Goal: Transaction & Acquisition: Book appointment/travel/reservation

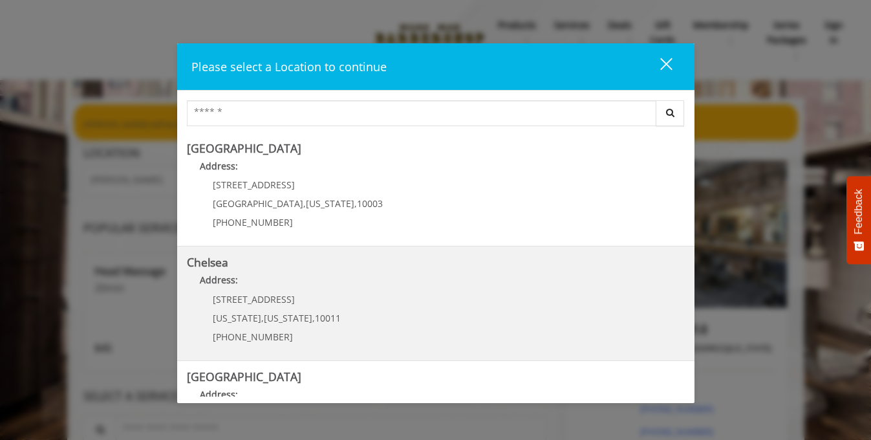
click at [518, 259] on h5 "Chelsea" at bounding box center [436, 262] width 498 height 12
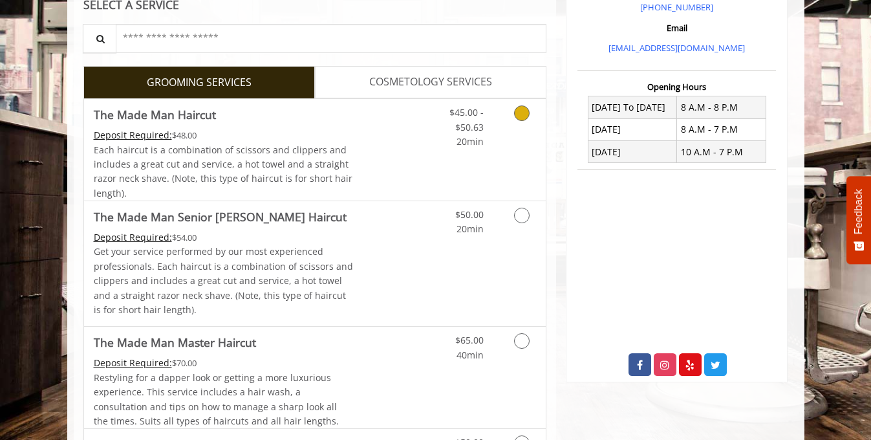
scroll to position [437, 0]
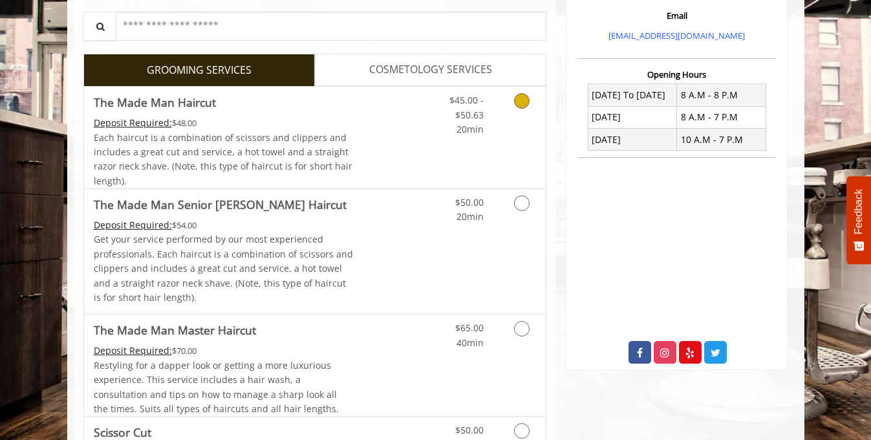
click at [514, 105] on link "Grooming services" at bounding box center [519, 112] width 33 height 50
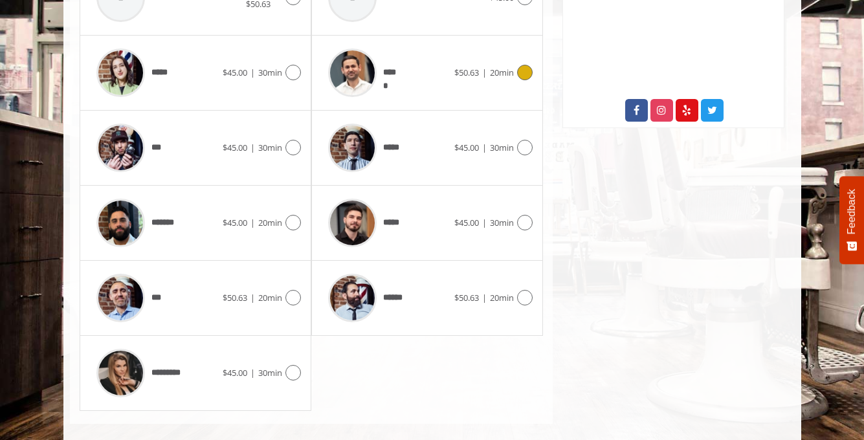
scroll to position [694, 0]
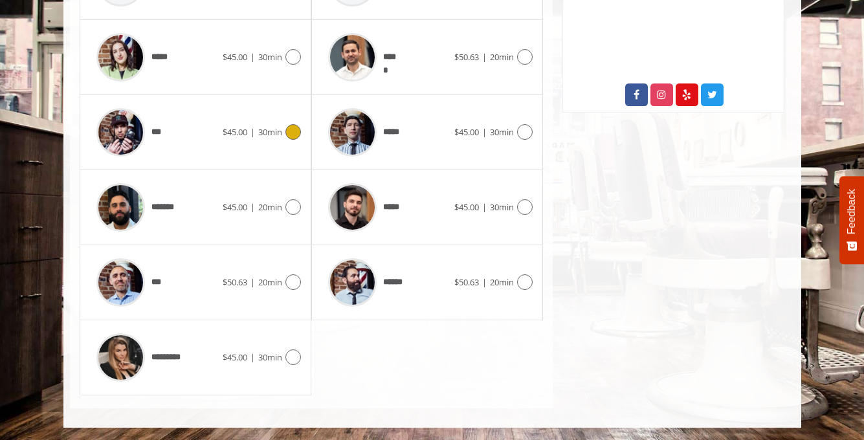
click at [153, 122] on span "***" at bounding box center [127, 132] width 74 height 61
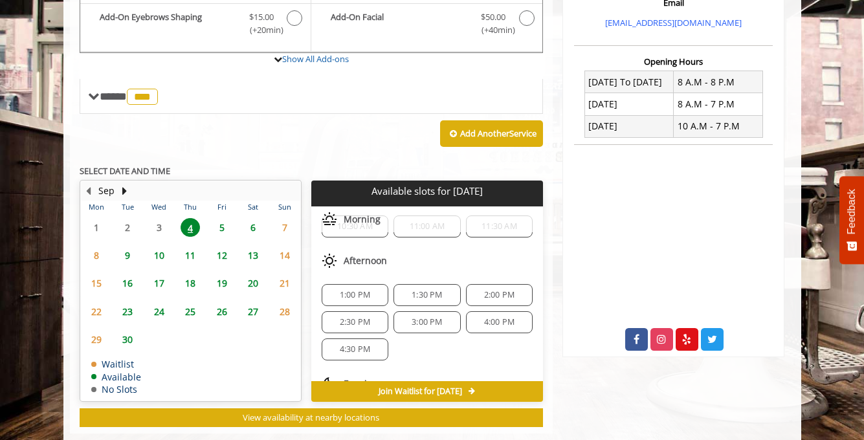
scroll to position [474, 0]
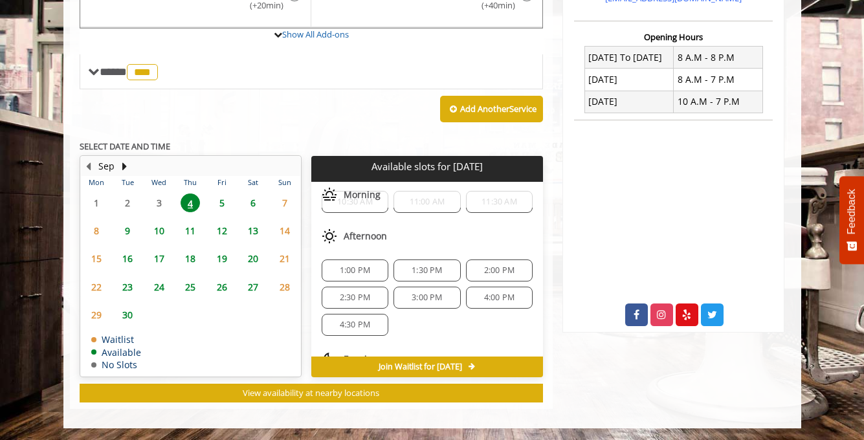
click at [443, 261] on div "1:30 PM" at bounding box center [426, 270] width 67 height 22
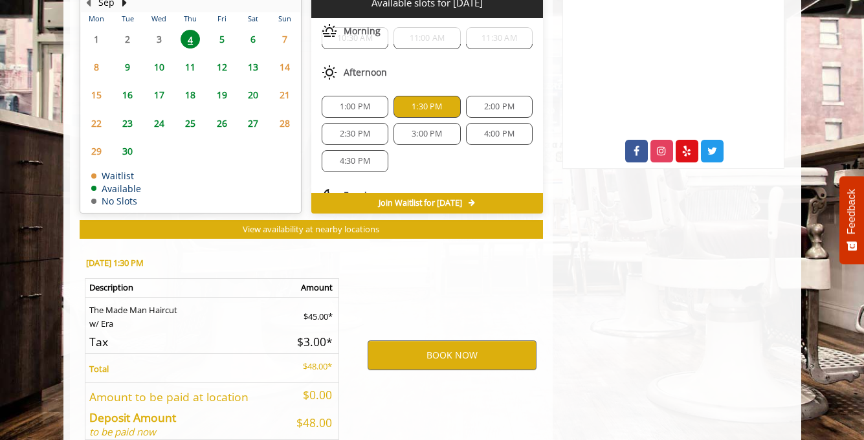
scroll to position [708, 0]
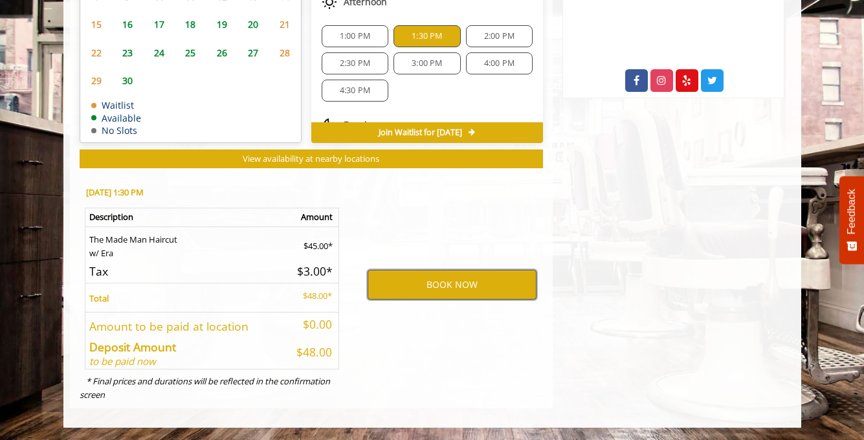
click at [443, 286] on button "BOOK NOW" at bounding box center [451, 285] width 169 height 30
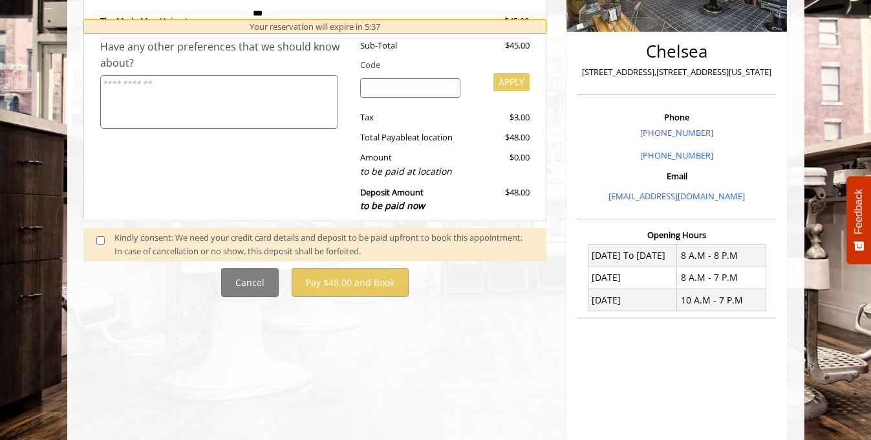
scroll to position [375, 0]
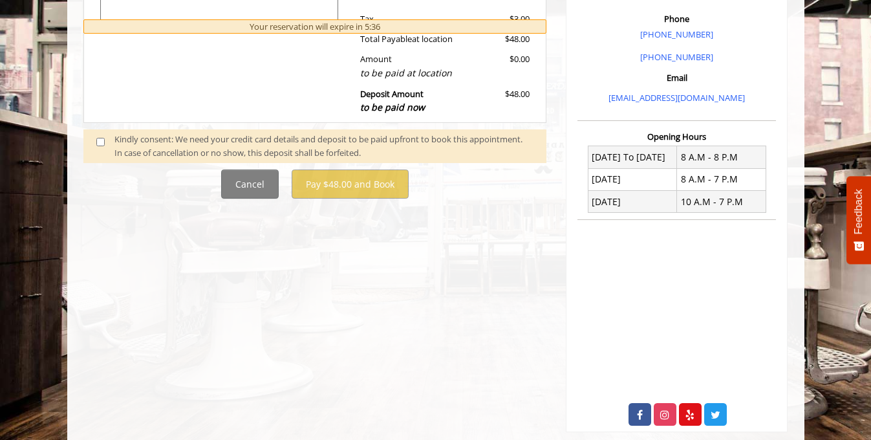
click at [239, 146] on div "Kindly consent: We need your credit card details and deposit to be paid upfront…" at bounding box center [323, 146] width 419 height 27
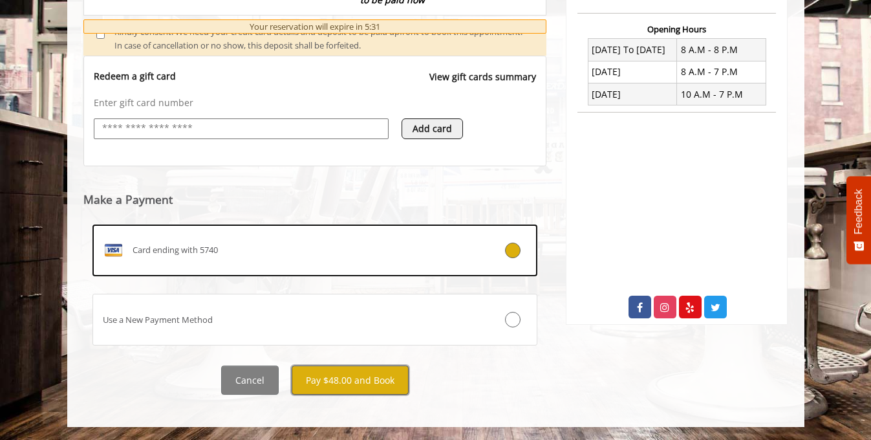
click at [349, 380] on button "Pay $48.00 and Book" at bounding box center [350, 379] width 117 height 29
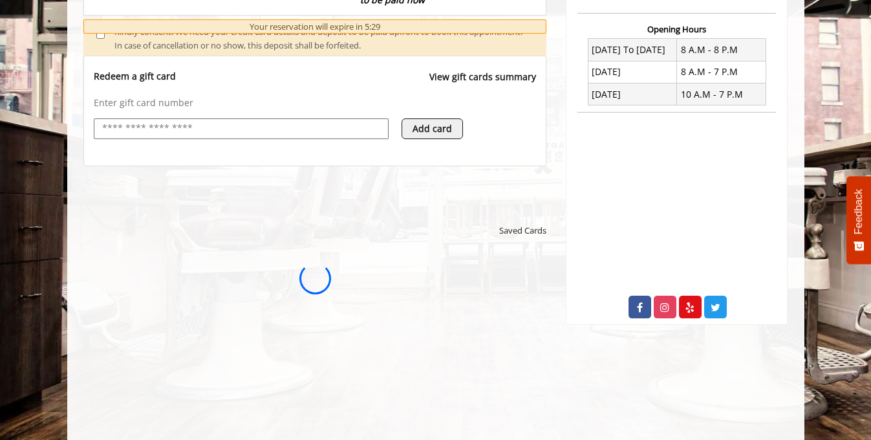
scroll to position [0, 0]
